Goal: Transaction & Acquisition: Purchase product/service

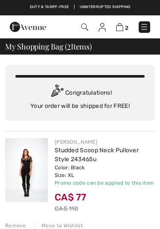
click at [120, 26] on img at bounding box center [119, 27] width 7 height 8
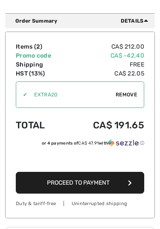
scroll to position [348, 0]
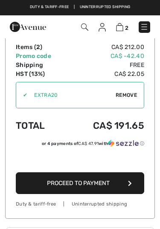
click at [122, 184] on button "Proceed to Payment" at bounding box center [80, 183] width 128 height 22
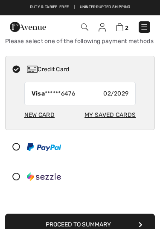
scroll to position [139, 0]
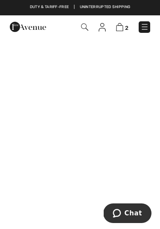
scroll to position [29, 0]
click at [121, 27] on img at bounding box center [119, 27] width 7 height 8
click at [122, 28] on img at bounding box center [119, 27] width 7 height 8
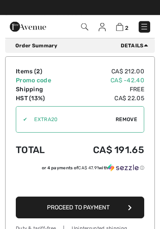
scroll to position [324, 0]
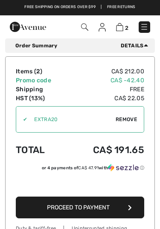
click at [45, 43] on div "Order Summary Details" at bounding box center [83, 46] width 136 height 8
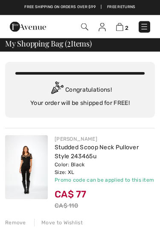
scroll to position [0, 0]
